Goal: Check status

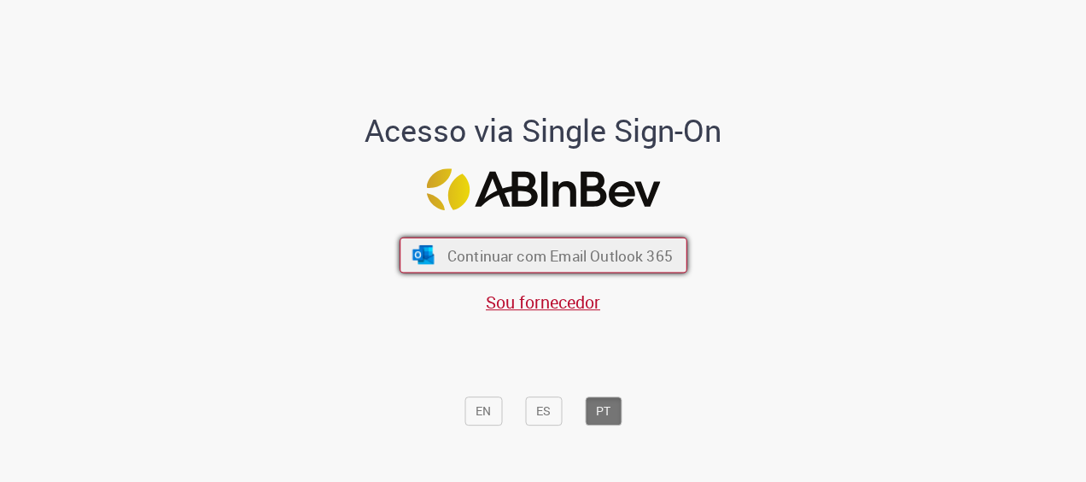
click at [582, 237] on button "Continuar com Email Outlook 365" at bounding box center [544, 255] width 288 height 36
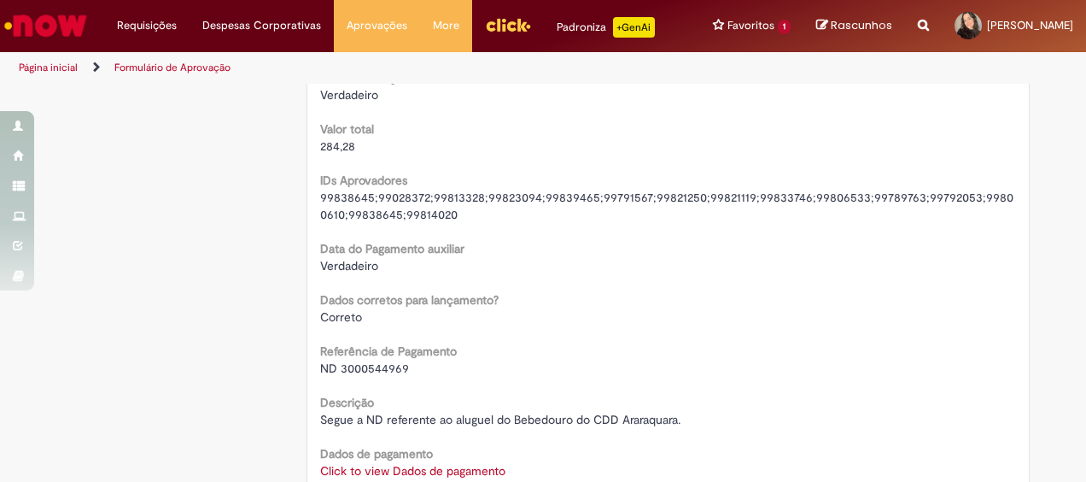
scroll to position [1964, 0]
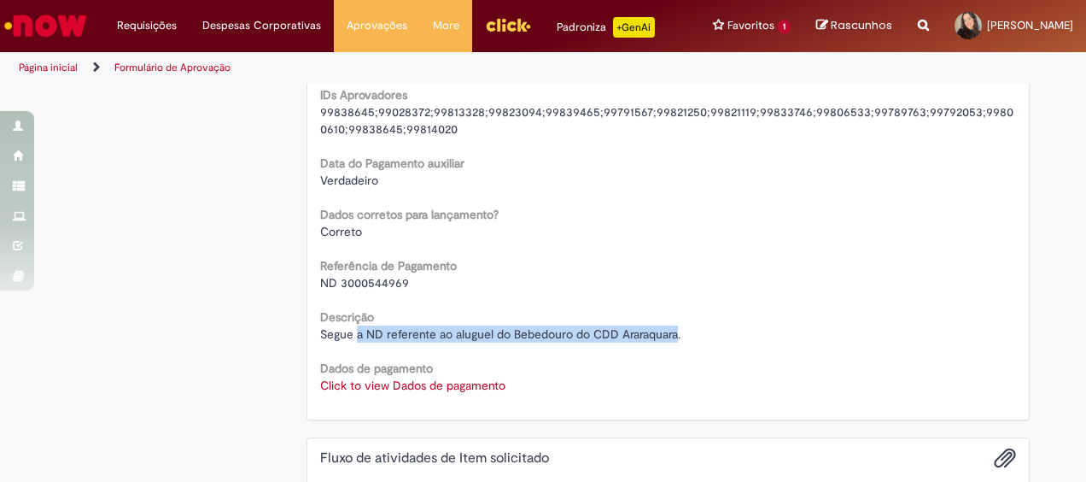
drag, startPoint x: 348, startPoint y: 336, endPoint x: 676, endPoint y: 338, distance: 327.9
click at [676, 338] on div "Segue a ND referente ao aluguel do Bebedouro do CDD Araraquara." at bounding box center [668, 333] width 697 height 17
drag, startPoint x: 676, startPoint y: 338, endPoint x: 781, endPoint y: 326, distance: 104.9
click at [781, 326] on div "Segue a ND referente ao aluguel do Bebedouro do CDD Araraquara." at bounding box center [668, 333] width 697 height 17
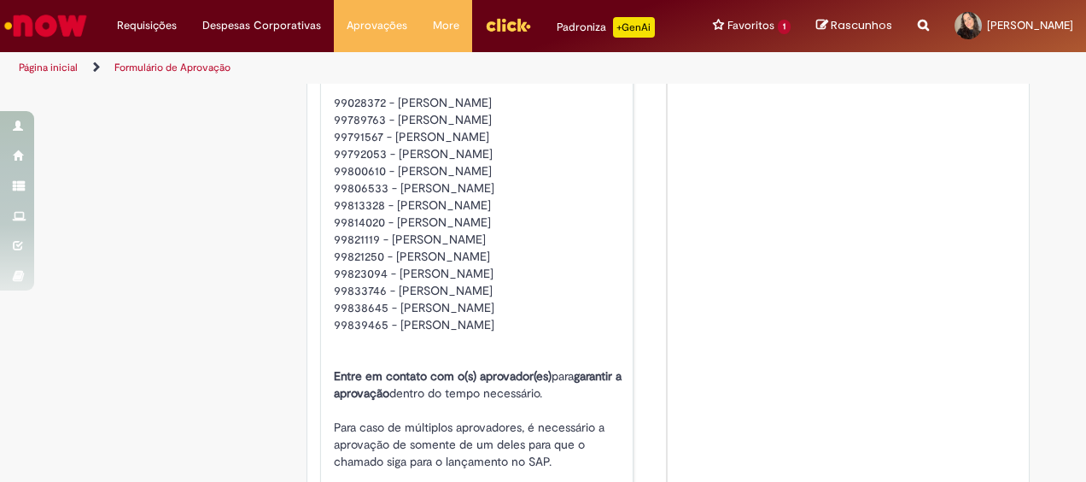
scroll to position [3160, 0]
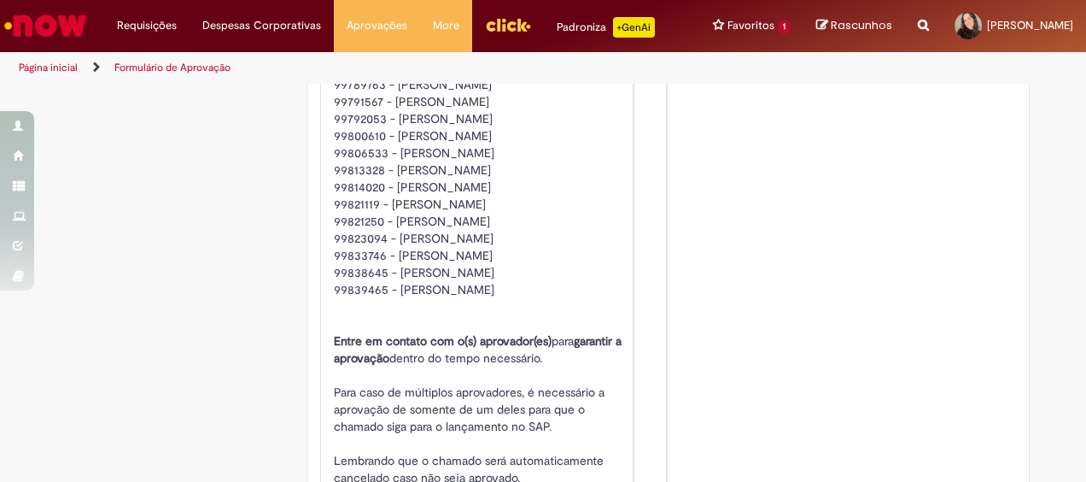
drag, startPoint x: 535, startPoint y: 297, endPoint x: 343, endPoint y: 243, distance: 198.9
click at [343, 243] on p "Seu chamado teve a documentação validada e foi enviado para aprovação da(s) seg…" at bounding box center [479, 247] width 291 height 478
drag, startPoint x: 343, startPoint y: 243, endPoint x: 518, endPoint y: 264, distance: 175.5
click at [518, 263] on p "Seu chamado teve a documentação validada e foi enviado para aprovação da(s) seg…" at bounding box center [479, 247] width 291 height 478
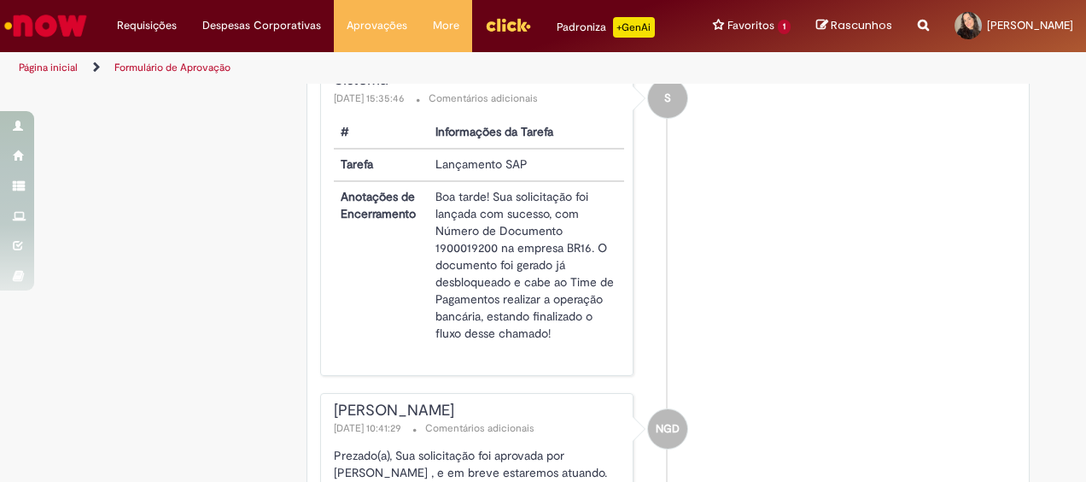
scroll to position [2562, 0]
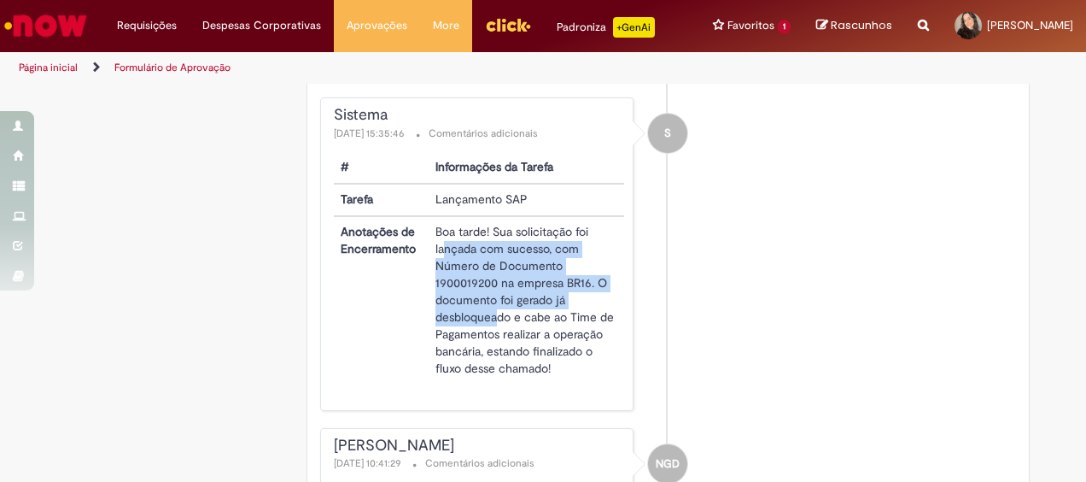
drag, startPoint x: 437, startPoint y: 249, endPoint x: 491, endPoint y: 313, distance: 83.6
click at [491, 313] on td "Boa tarde! Sua solicitação foi lançada com sucesso, com Número de Documento 190…" at bounding box center [527, 300] width 196 height 168
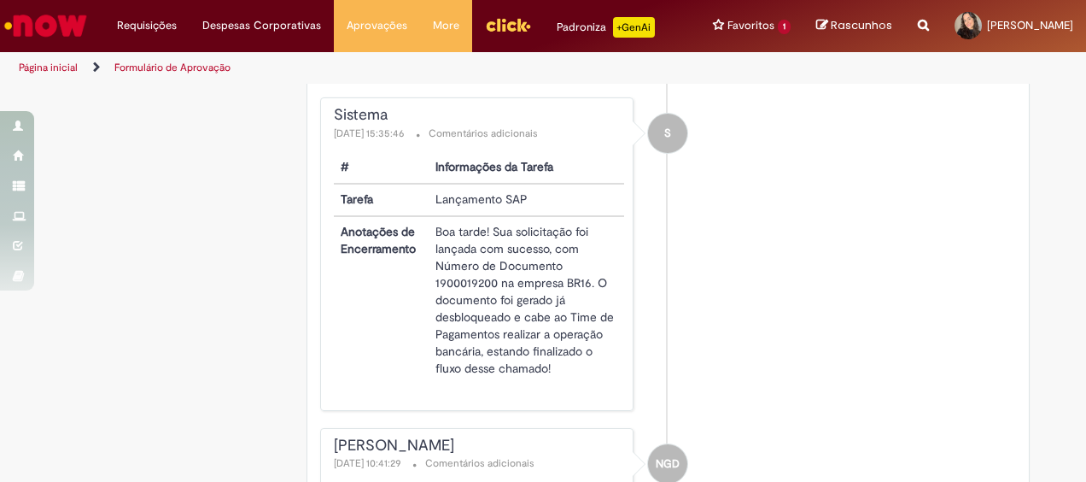
drag, startPoint x: 491, startPoint y: 313, endPoint x: 507, endPoint y: 344, distance: 35.5
click at [507, 344] on td "Boa tarde! Sua solicitação foi lançada com sucesso, com Número de Documento 190…" at bounding box center [527, 300] width 196 height 168
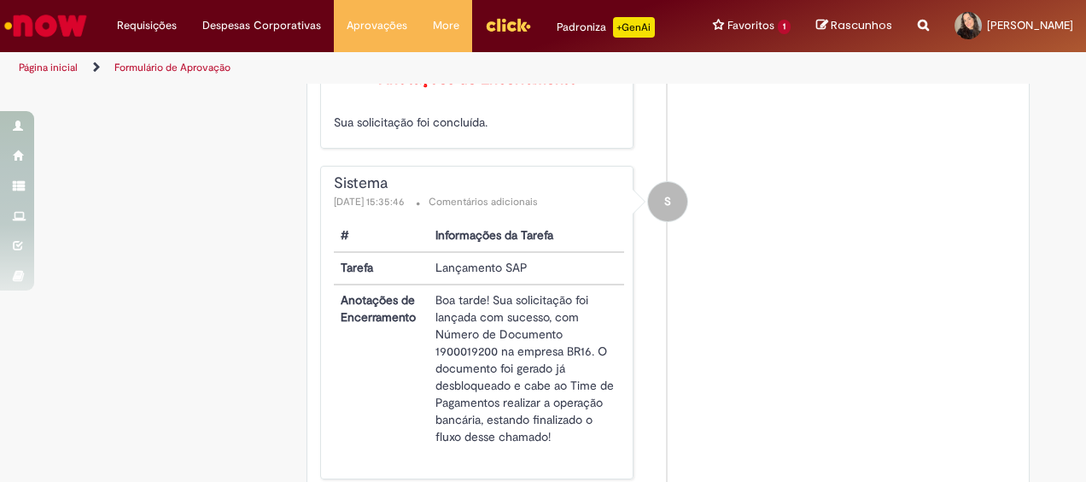
scroll to position [2306, 0]
